Goal: Task Accomplishment & Management: Manage account settings

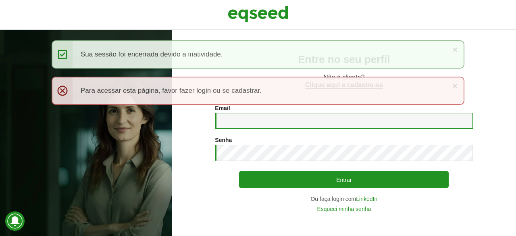
click at [226, 122] on input "Email *" at bounding box center [344, 121] width 258 height 16
type input "**********"
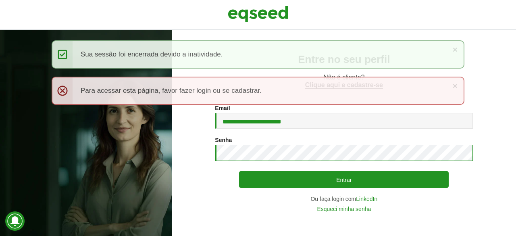
click at [239, 171] on button "Entrar" at bounding box center [344, 179] width 210 height 17
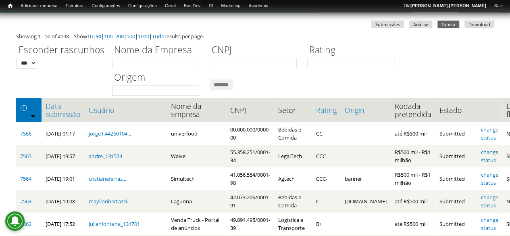
scroll to position [81, 0]
